Goal: Check status: Check status

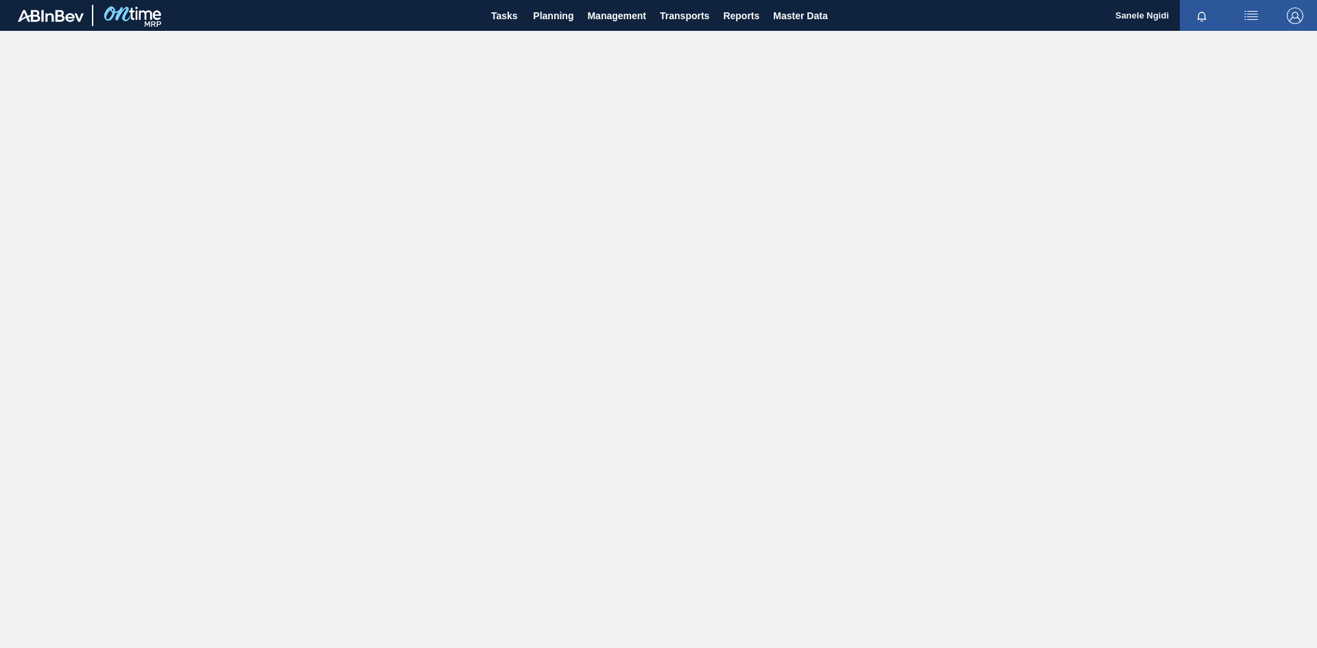
drag, startPoint x: 642, startPoint y: 304, endPoint x: 630, endPoint y: 277, distance: 29.2
click at [642, 303] on main "Tasks Planning Management Transports Reports Master Data Sanele Ngidi Mark all …" at bounding box center [658, 324] width 1317 height 648
click at [563, 19] on span "Planning" at bounding box center [553, 16] width 40 height 16
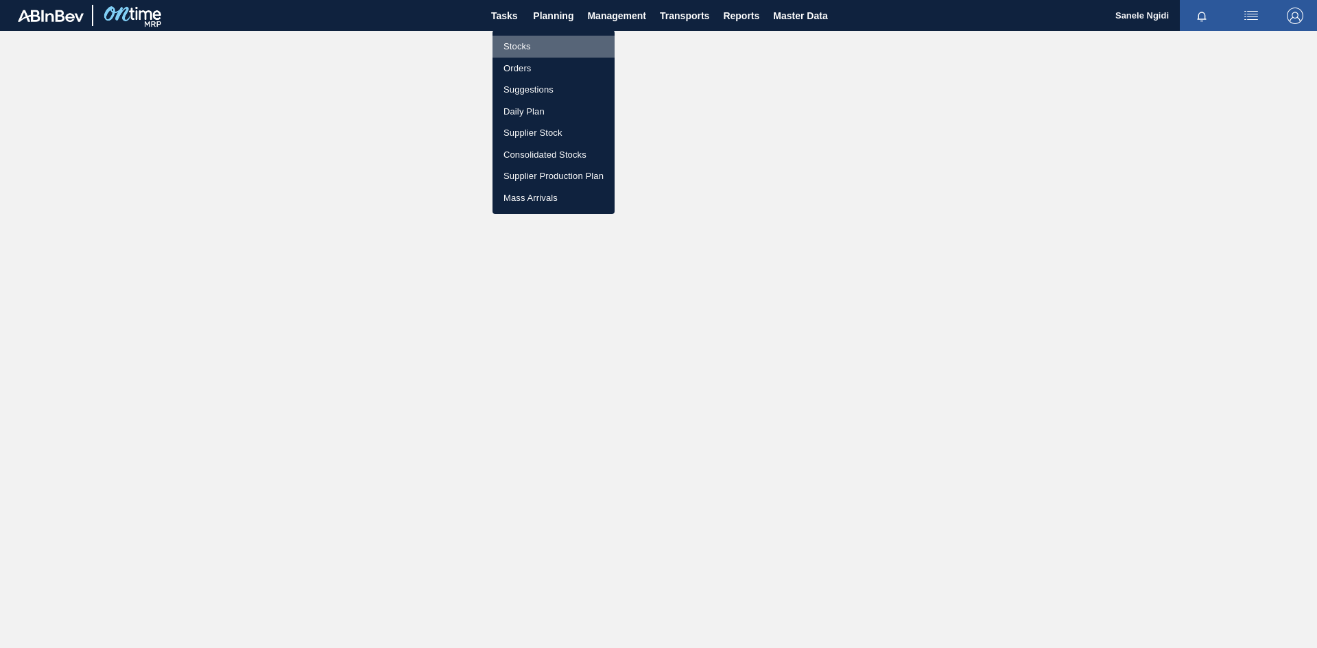
click at [526, 40] on li "Stocks" at bounding box center [554, 47] width 122 height 22
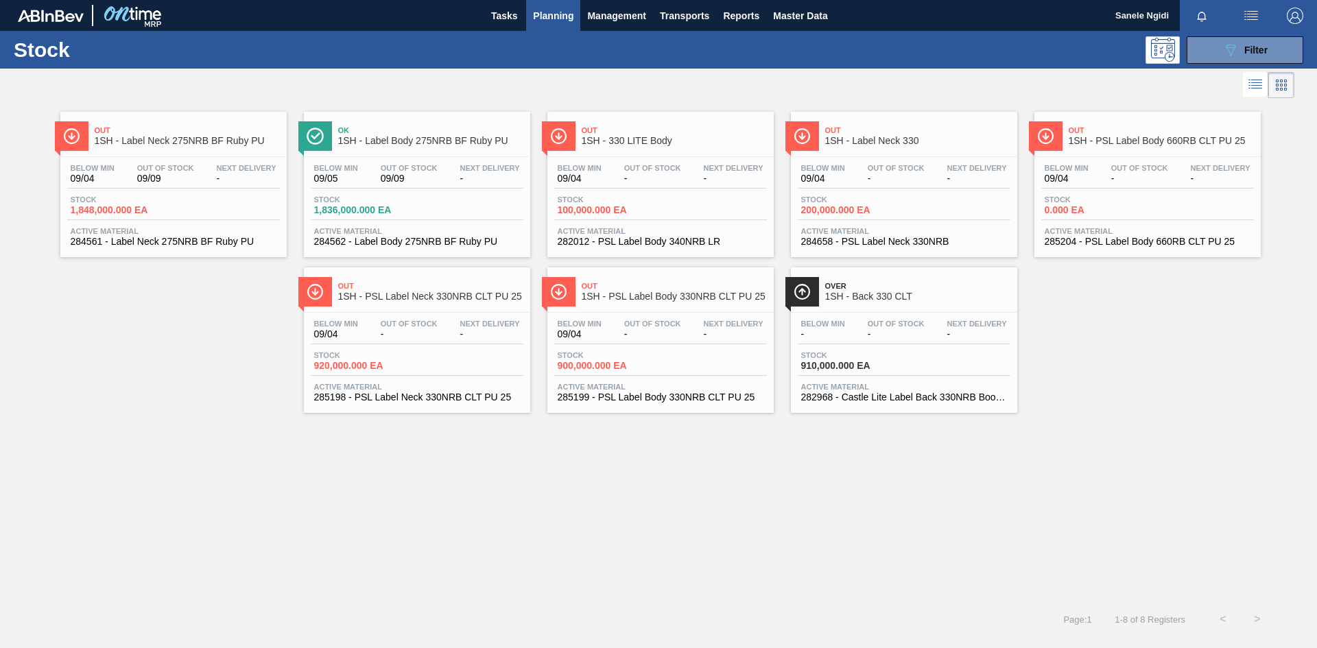
click at [560, 528] on div "Out 1SH - Label Neck 275NRB BF Ruby PU Below Min 09/04 Out Of Stock 09/09 Next …" at bounding box center [658, 352] width 1317 height 501
click at [1253, 53] on span "Filter" at bounding box center [1255, 50] width 23 height 11
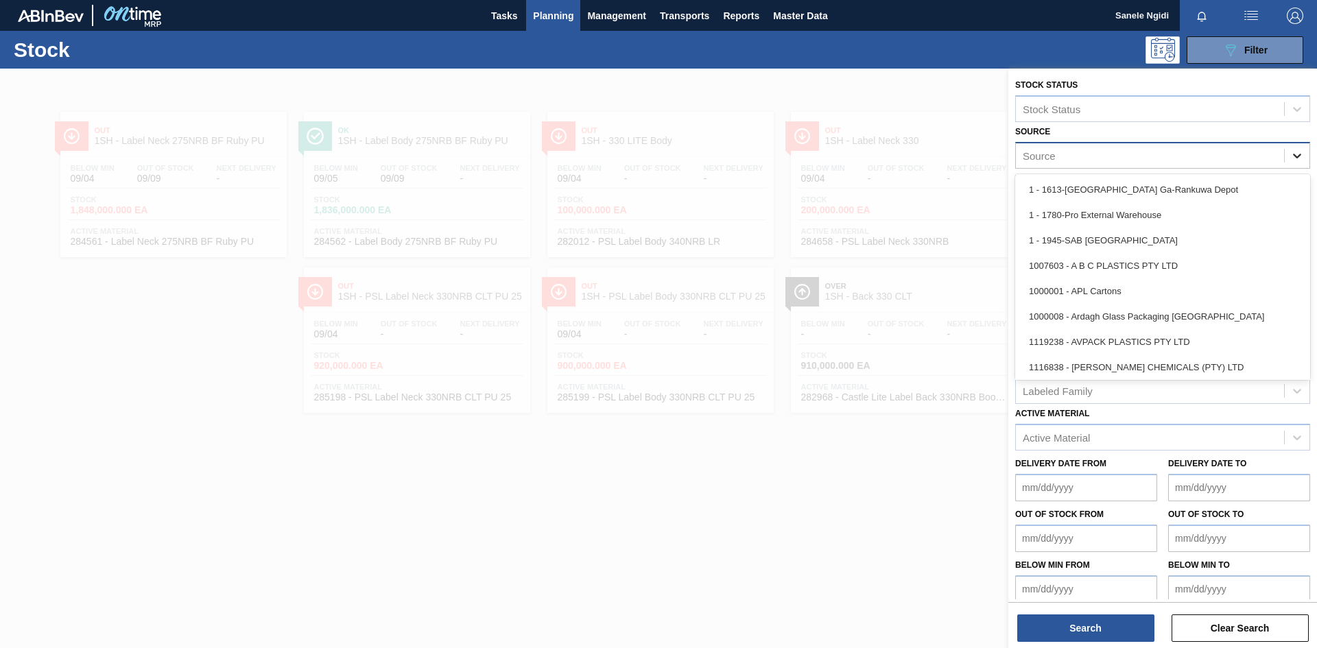
click at [1293, 154] on icon at bounding box center [1297, 156] width 14 height 14
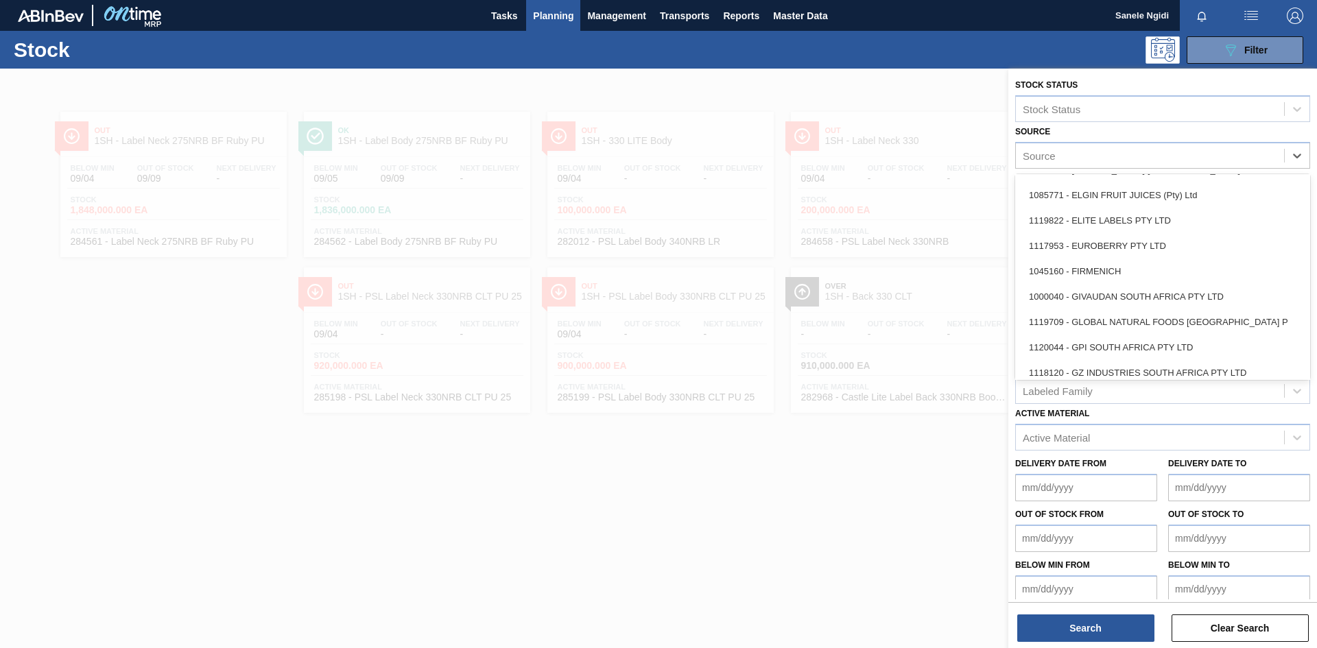
scroll to position [686, 0]
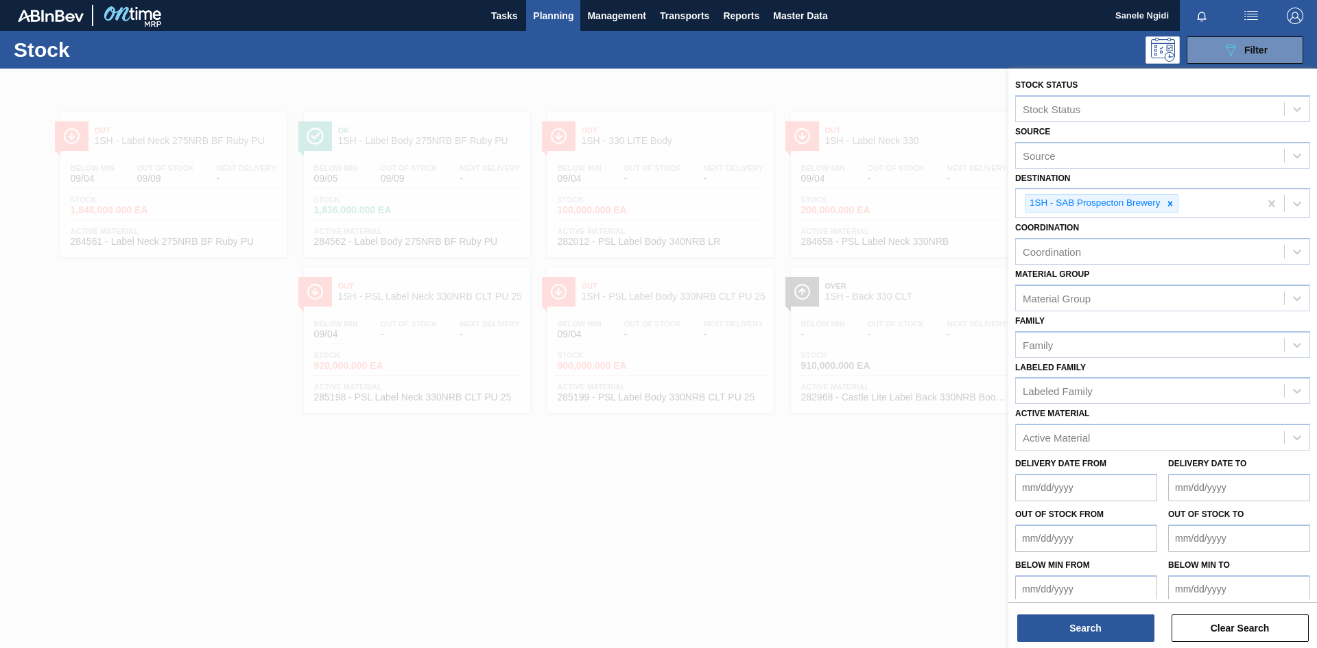
click at [831, 462] on div at bounding box center [658, 393] width 1317 height 648
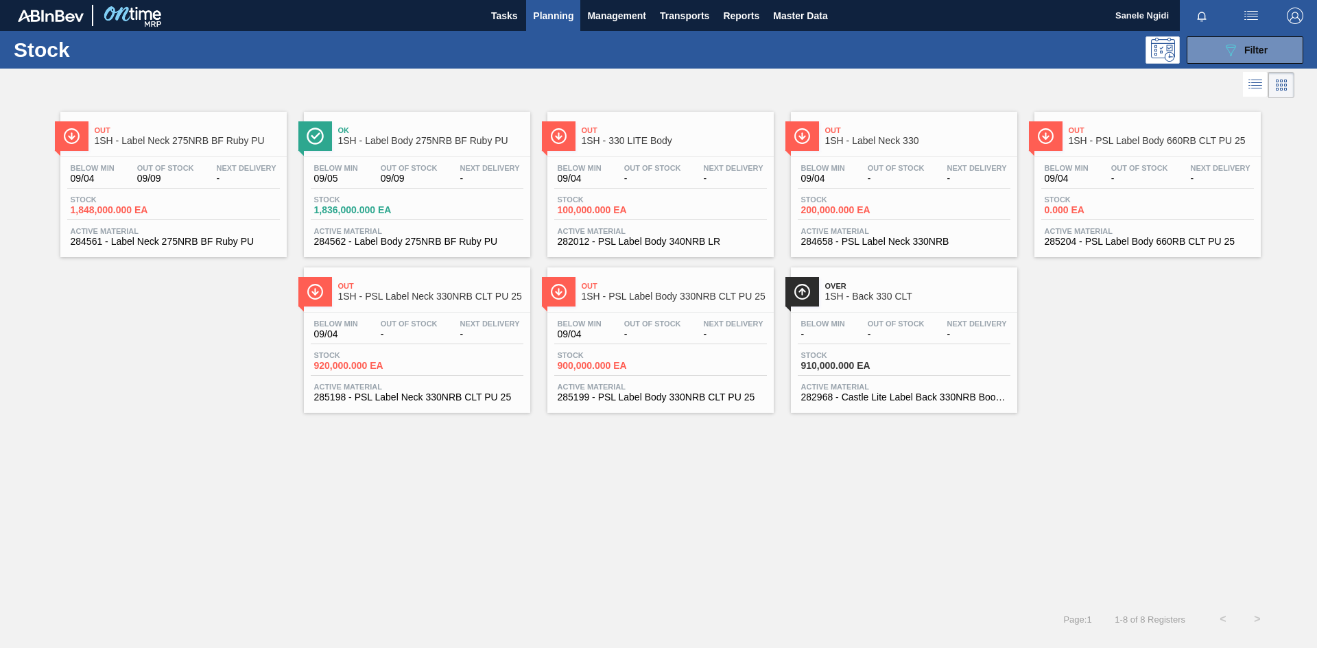
click at [925, 544] on div "Out 1SH - Label Neck 275NRB BF Ruby PU Below Min 09/04 Out Of Stock 09/09 Next …" at bounding box center [658, 352] width 1317 height 501
click at [209, 333] on div "Out 1SH - Label Neck 275NRB BF Ruby PU Below Min 09/04 Out Of Stock 09/09 Next …" at bounding box center [658, 257] width 1317 height 311
click at [766, 503] on div "Out 1SH - Label Neck 275NRB BF Ruby PU Below Min 09/04 Out Of Stock 09/09 Next …" at bounding box center [658, 352] width 1317 height 501
click at [1288, 47] on button "089F7B8B-B2A5-4AFE-B5C0-19BA573D28AC Filter" at bounding box center [1245, 49] width 117 height 27
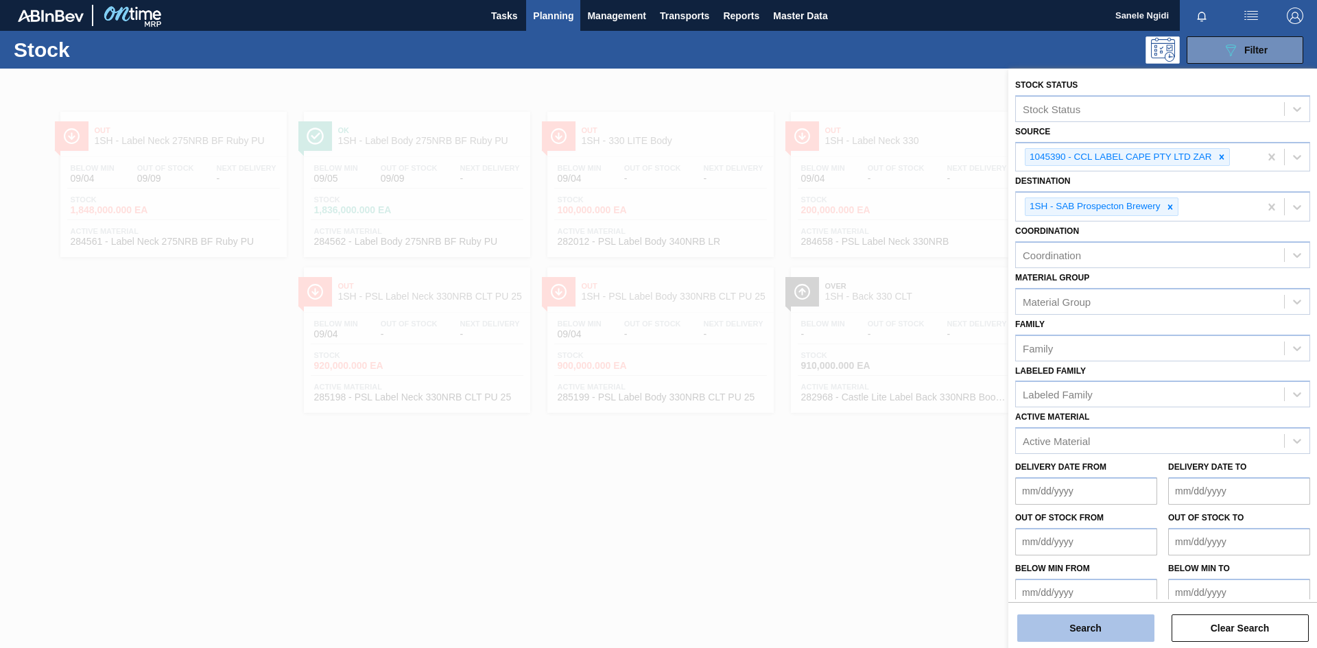
click at [1051, 632] on button "Search" at bounding box center [1085, 628] width 137 height 27
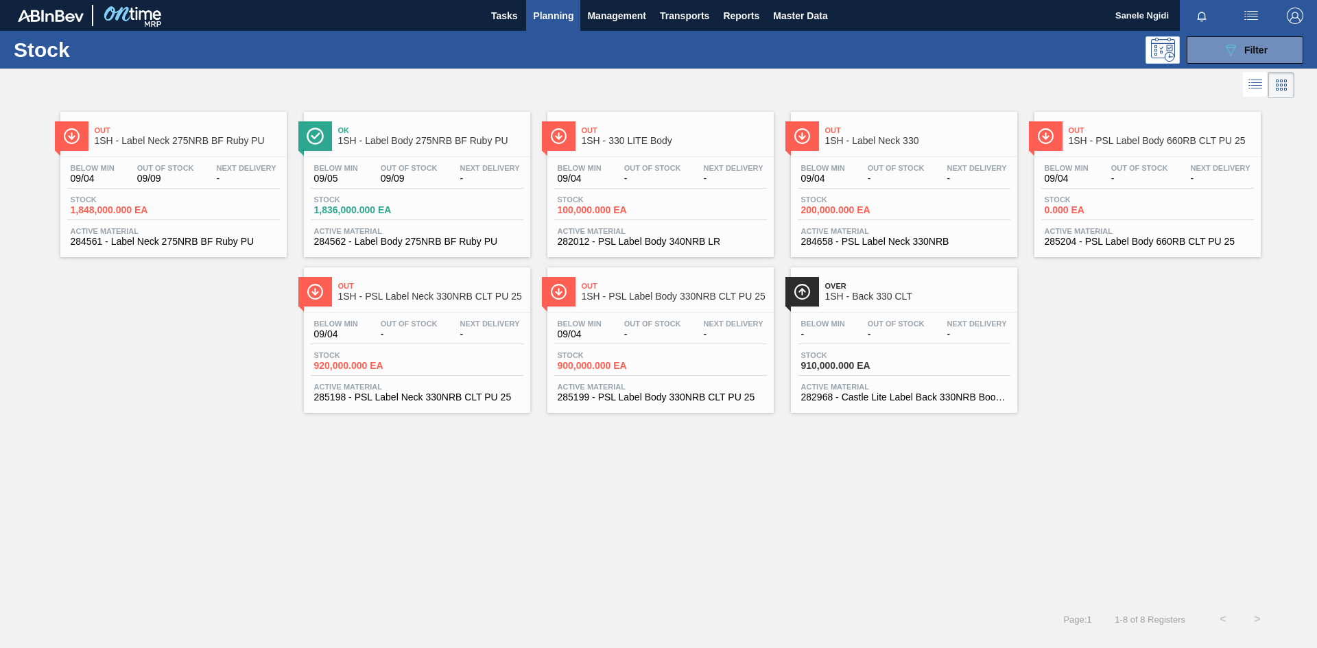
click at [653, 583] on div "Out 1SH - Label Neck 275NRB BF Ruby PU Below Min 09/04 Out Of Stock 09/09 Next …" at bounding box center [658, 352] width 1317 height 501
click at [240, 358] on div "Out 1SH - Label Neck 275NRB BF Ruby PU Below Min 09/04 Out Of Stock 09/09 Next …" at bounding box center [658, 257] width 1317 height 311
click at [228, 209] on div "Stock 1,848,000.000 EA" at bounding box center [173, 208] width 213 height 25
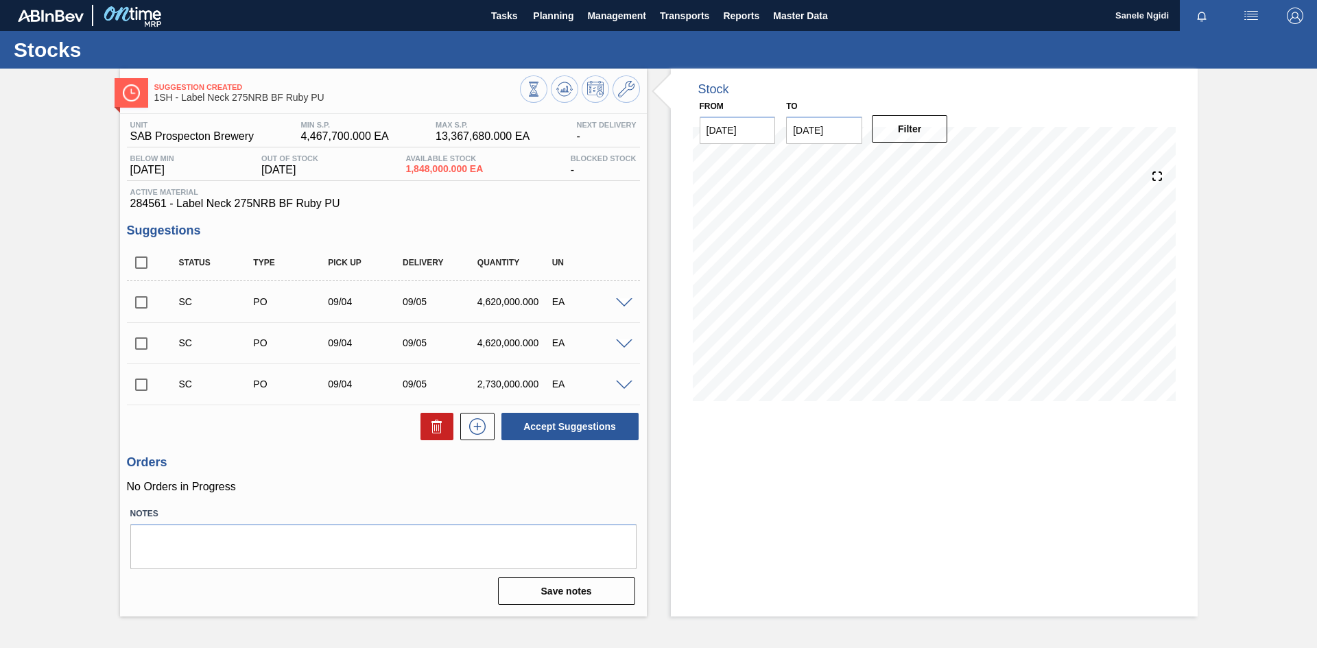
click at [619, 387] on span at bounding box center [624, 386] width 16 height 10
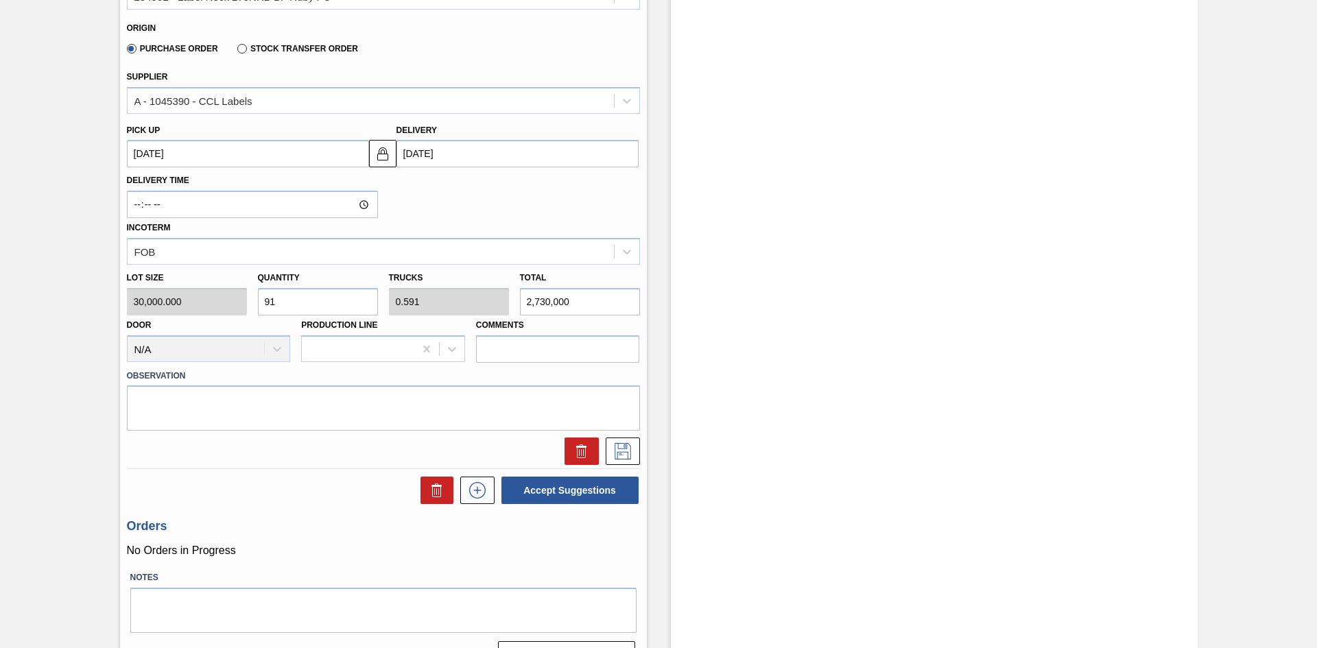
scroll to position [481, 0]
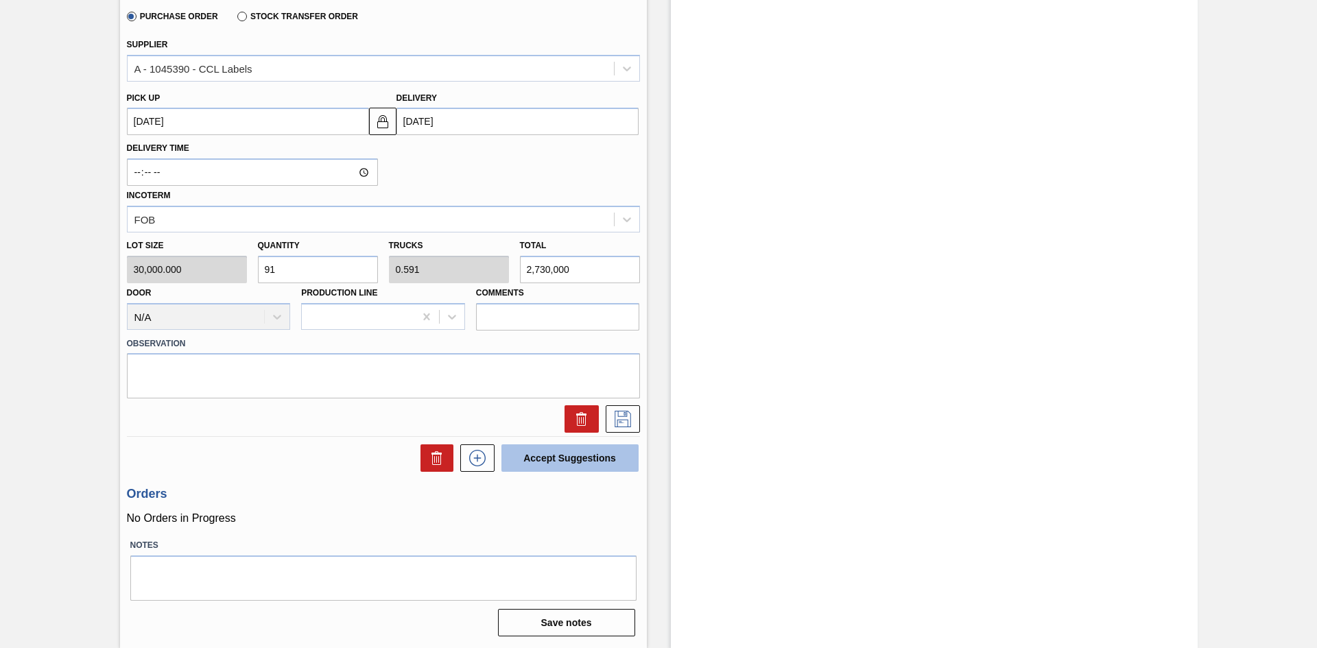
click at [565, 458] on button "Accept Suggestions" at bounding box center [569, 458] width 137 height 27
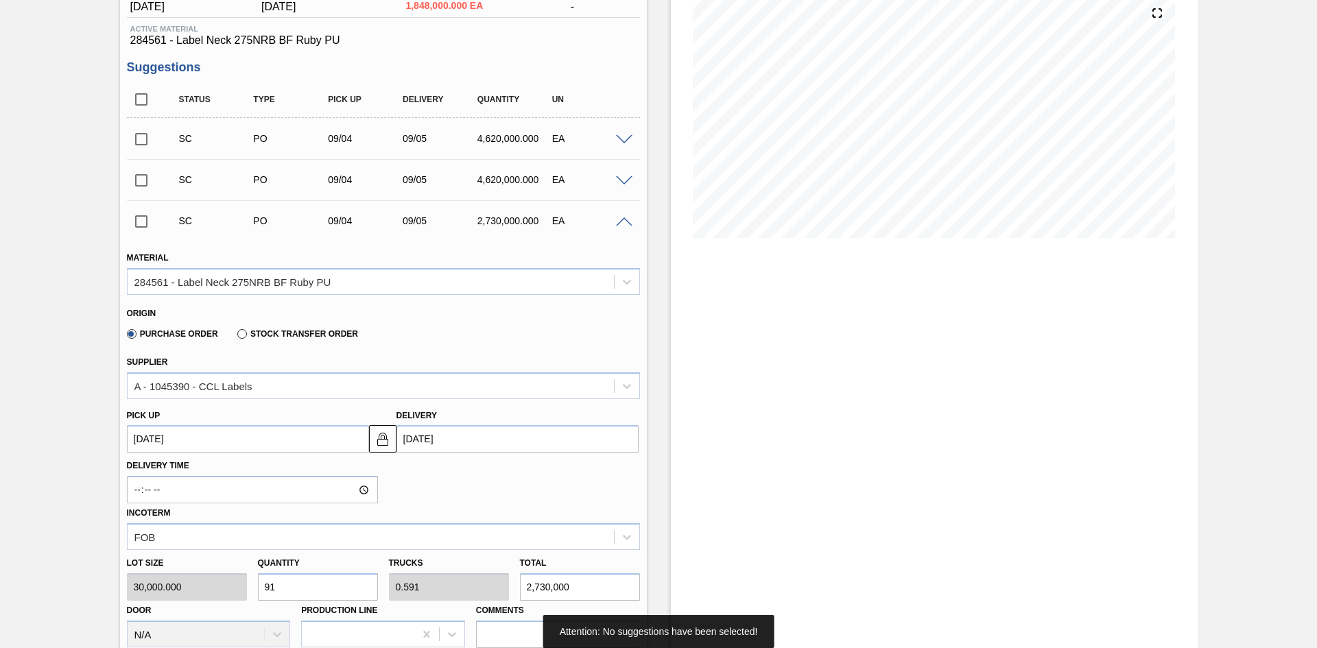
scroll to position [138, 0]
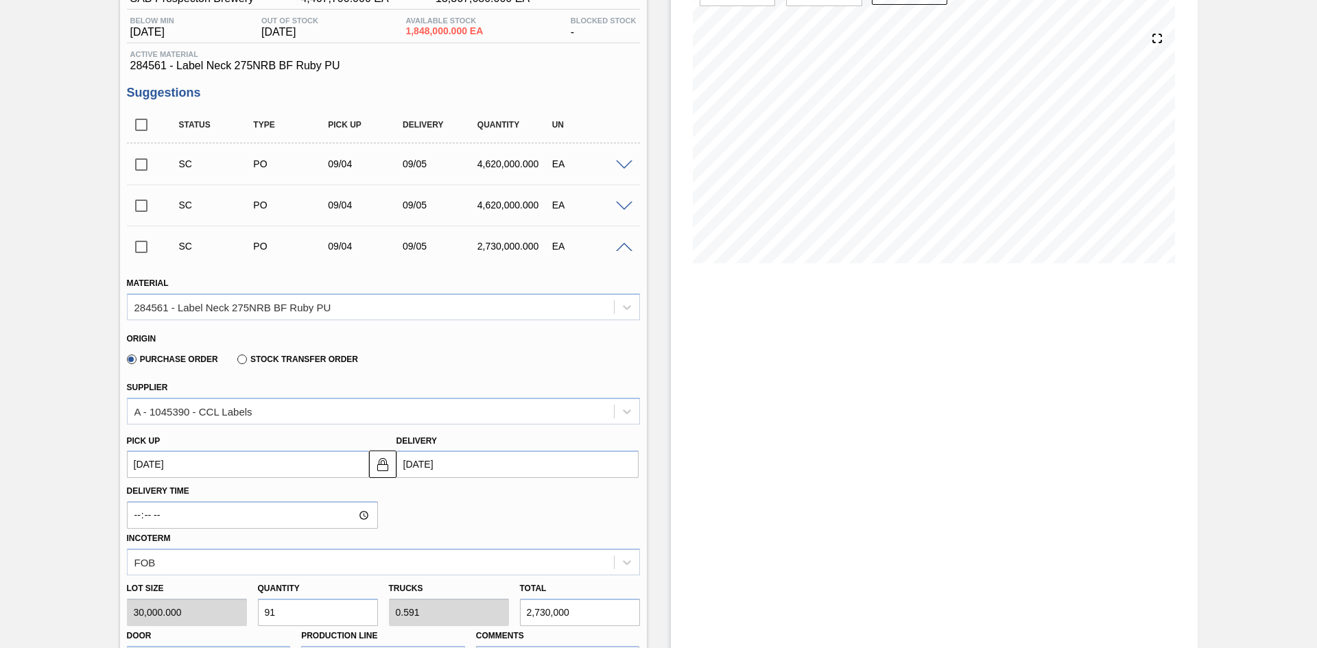
click at [142, 249] on input "checkbox" at bounding box center [141, 247] width 29 height 29
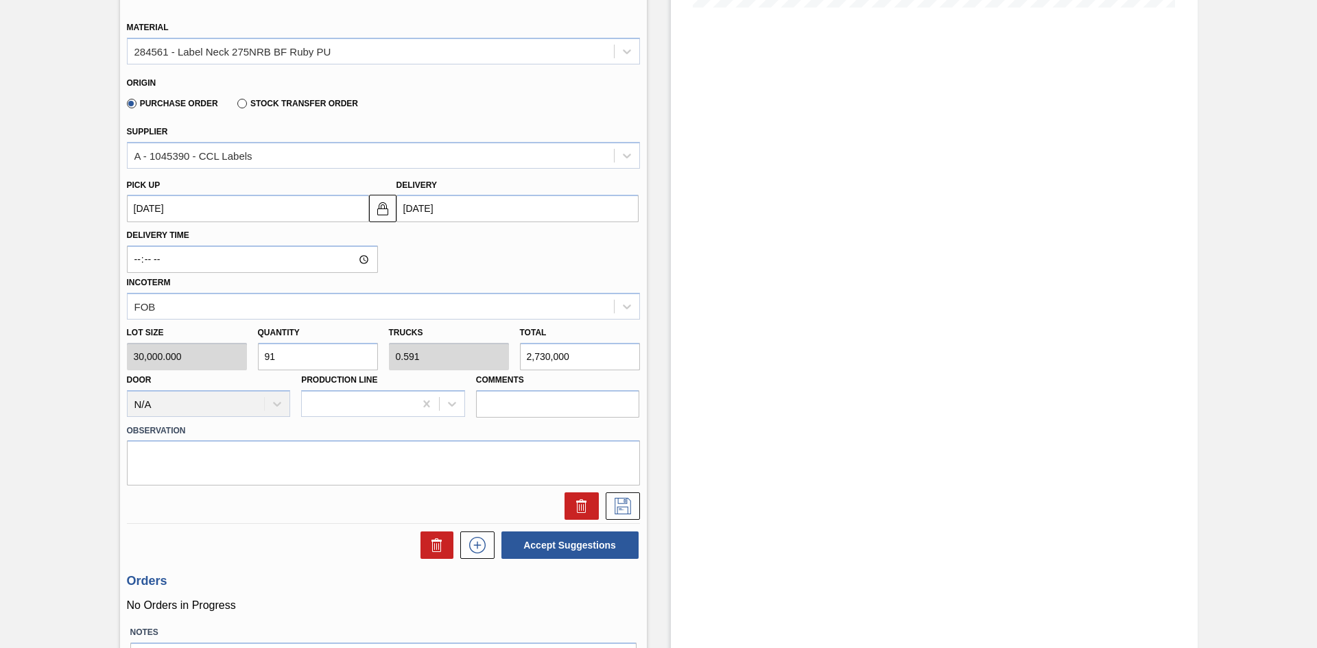
scroll to position [481, 0]
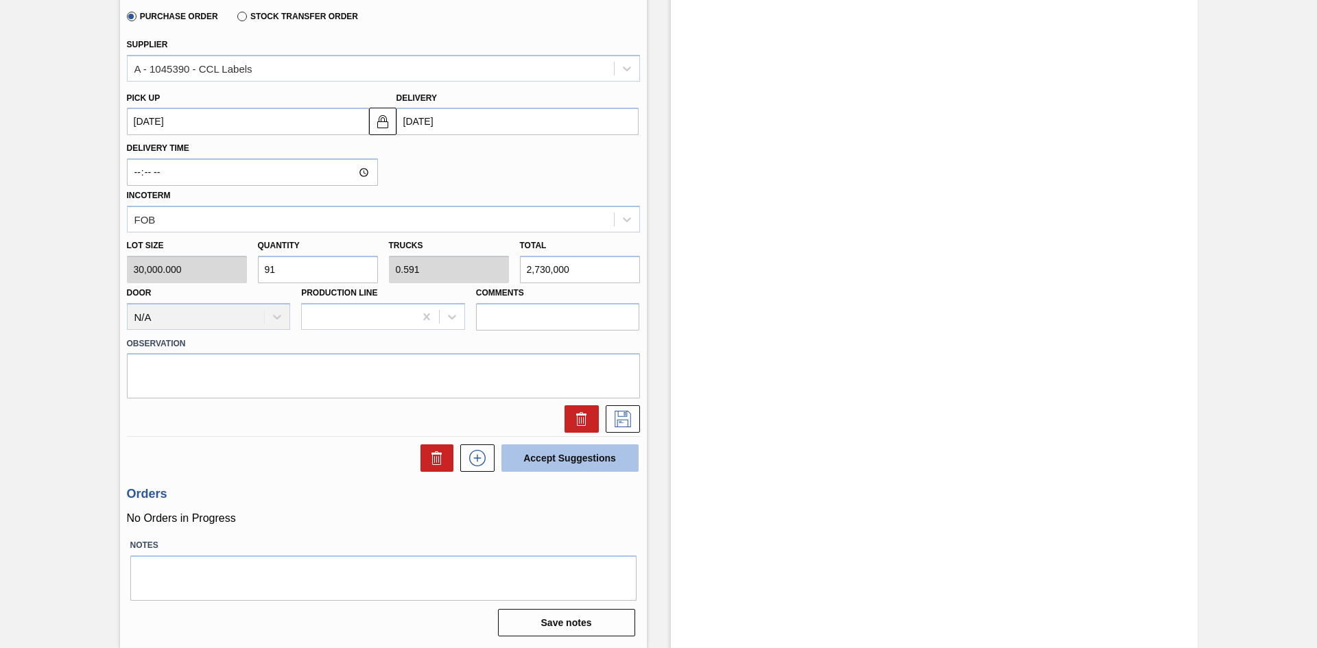
click at [571, 458] on button "Accept Suggestions" at bounding box center [569, 458] width 137 height 27
checkbox input "false"
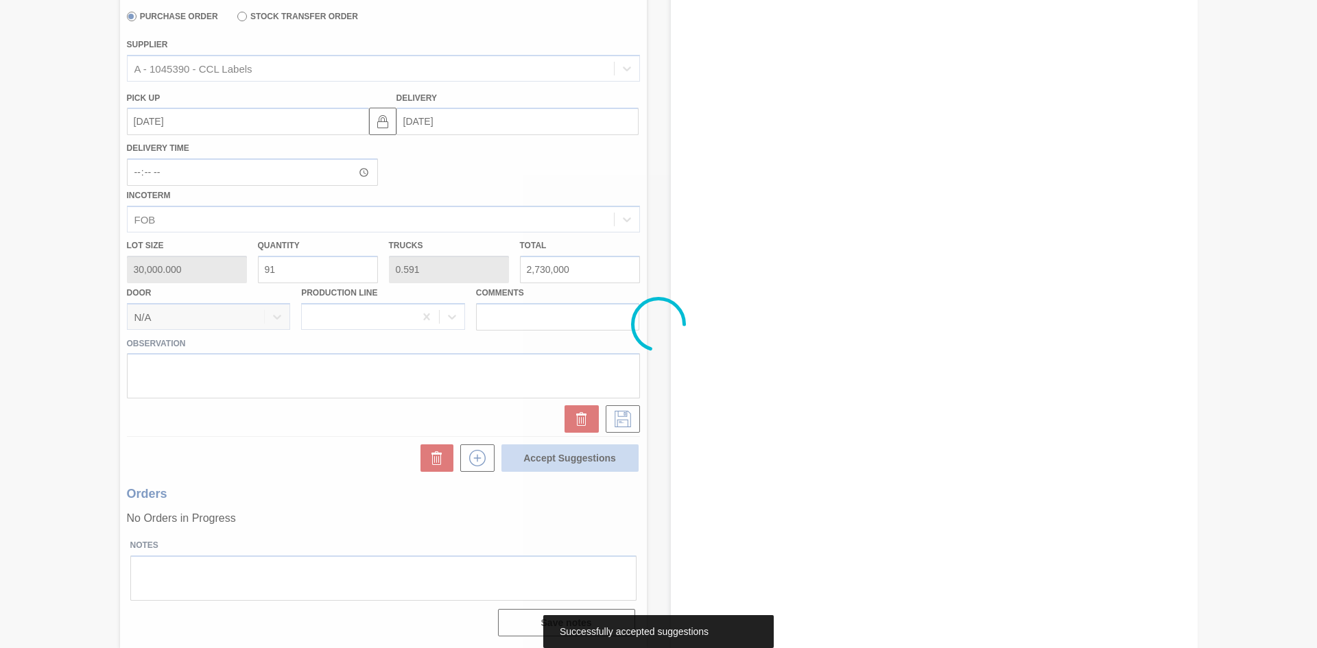
scroll to position [0, 0]
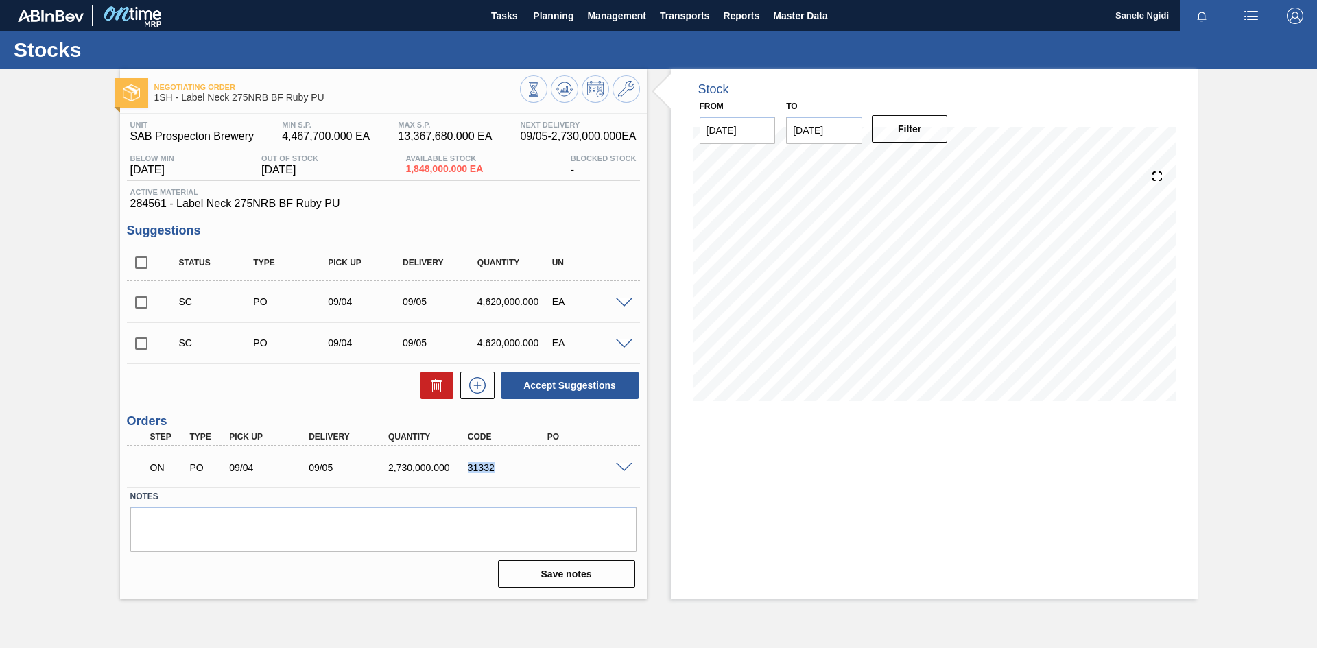
drag, startPoint x: 493, startPoint y: 471, endPoint x: 469, endPoint y: 473, distance: 24.8
click at [469, 473] on div "ON PO 09/04 09/05 2,730,000.000 31332" at bounding box center [379, 466] width 477 height 27
click at [617, 466] on span at bounding box center [624, 468] width 16 height 10
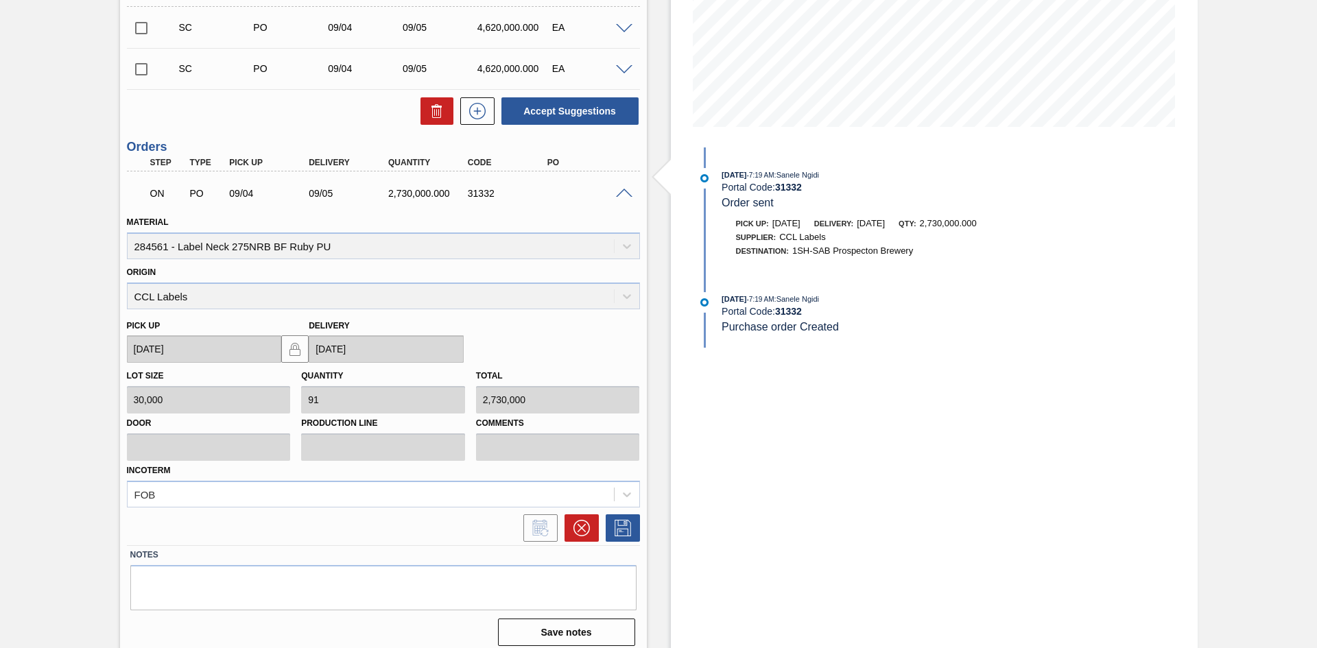
scroll to position [206, 0]
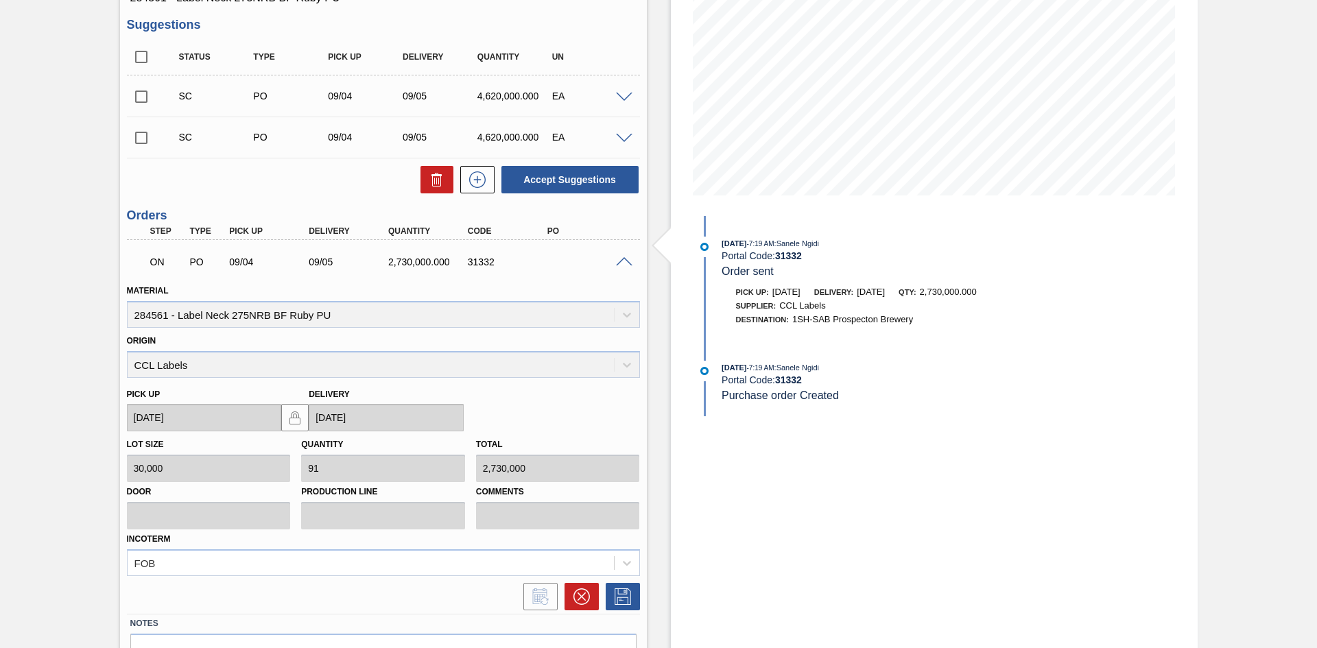
click at [885, 506] on div "Stock From [DATE] to [DATE] Filter [DATE] 7:19 AM : Sanele Ngidi Portal Code: 3…" at bounding box center [934, 295] width 527 height 864
